Goal: Information Seeking & Learning: Learn about a topic

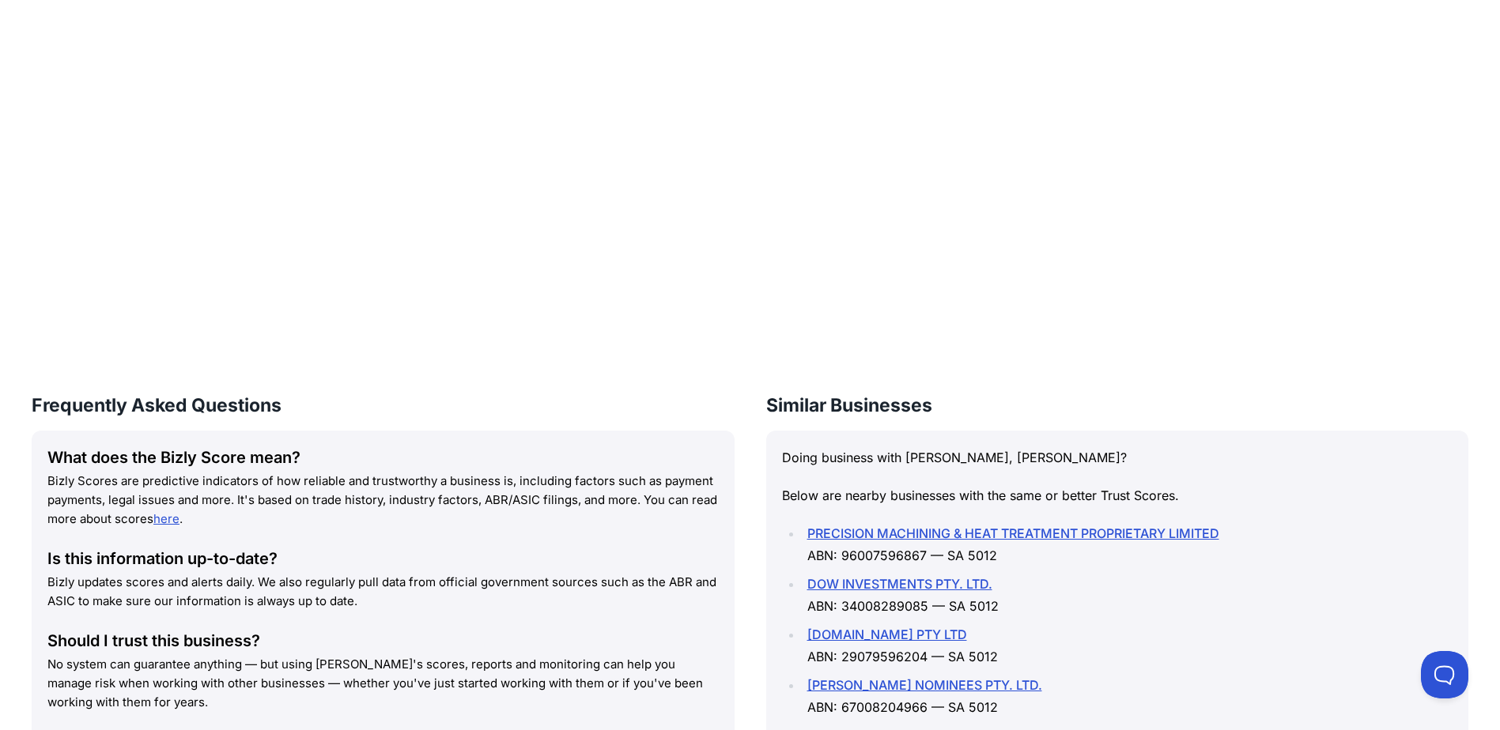
scroll to position [1666, 0]
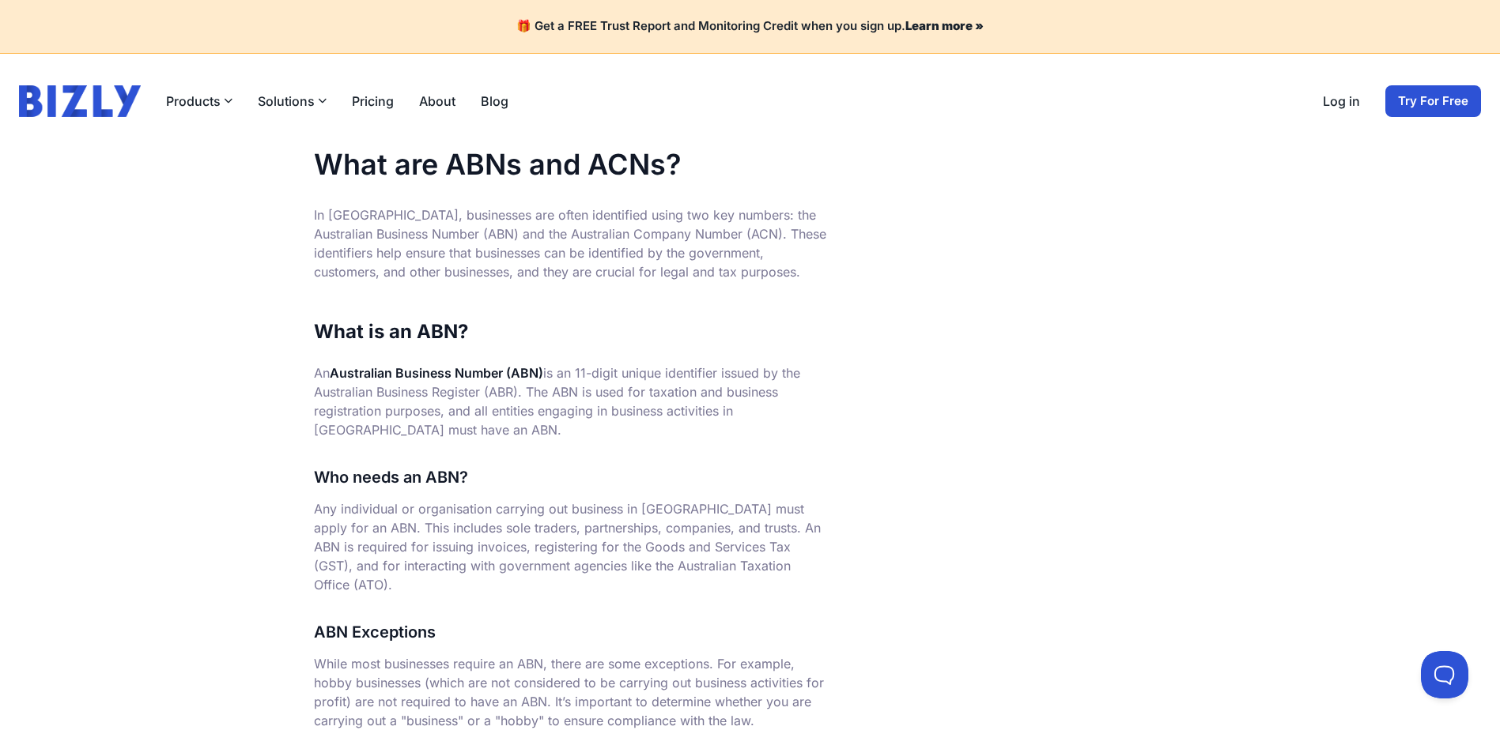
drag, startPoint x: 723, startPoint y: 212, endPoint x: 732, endPoint y: 272, distance: 60.8
click at [732, 272] on p "In [GEOGRAPHIC_DATA], businesses are often identified using two key numbers: th…" at bounding box center [571, 244] width 514 height 76
drag, startPoint x: 732, startPoint y: 272, endPoint x: 952, endPoint y: 278, distance: 219.9
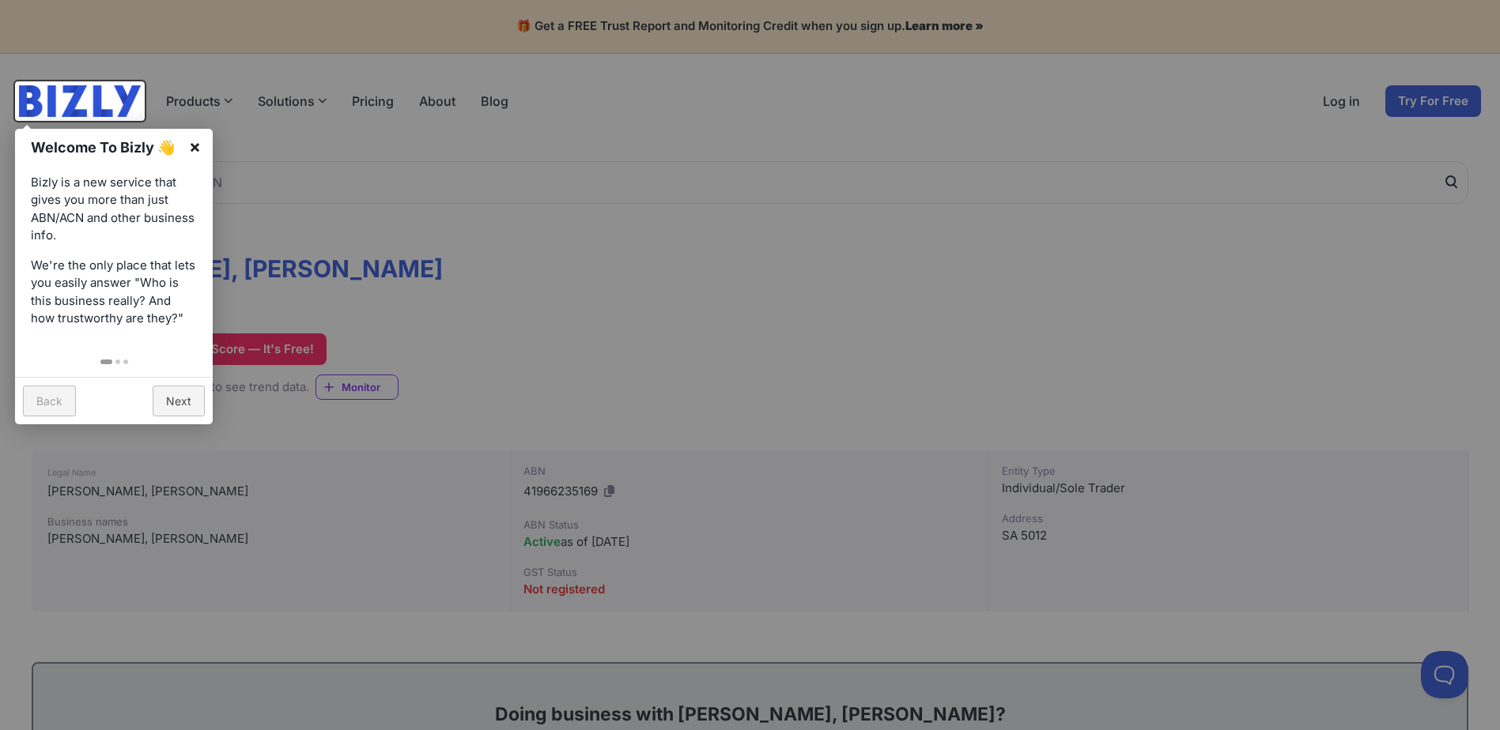
click at [193, 149] on link "×" at bounding box center [195, 147] width 36 height 36
